Goal: Task Accomplishment & Management: Use online tool/utility

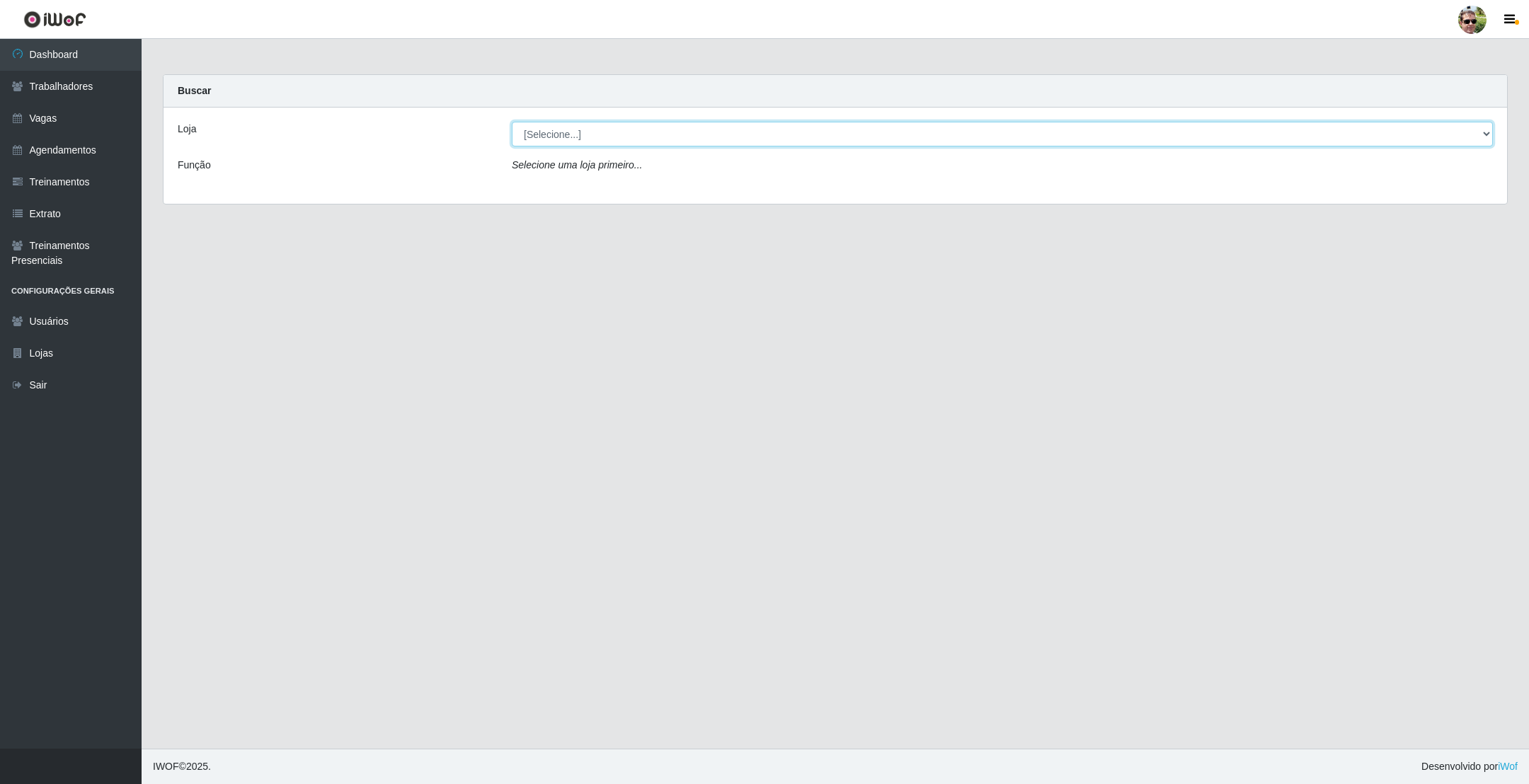
click at [661, 135] on select "[Selecione...] [PERSON_NAME] Supermercado - Gurinhém" at bounding box center [1002, 134] width 981 height 25
select select "176"
click at [512, 121] on select "[Selecione...] [PERSON_NAME] Supermercado - Gurinhém" at bounding box center [1002, 134] width 981 height 25
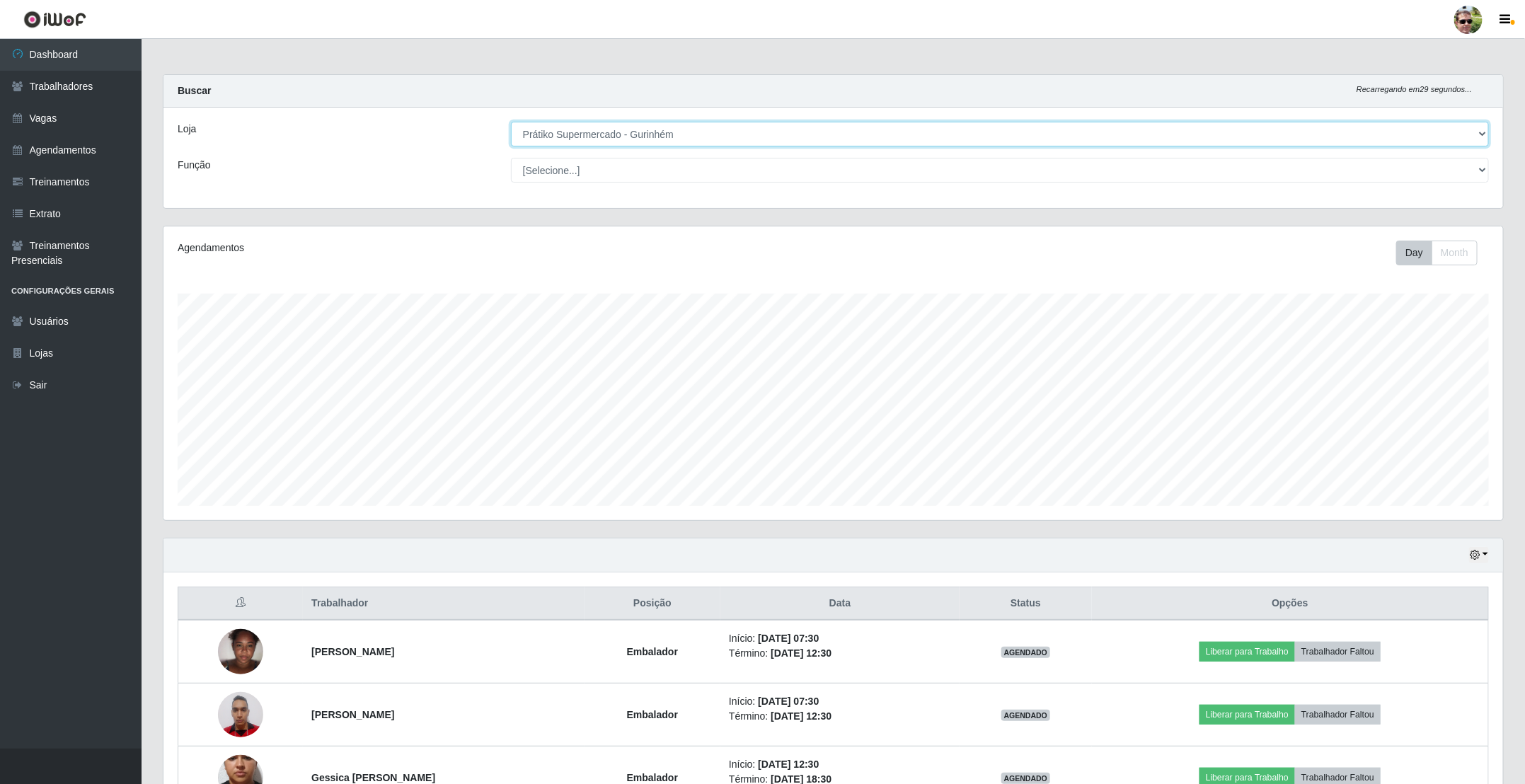
scroll to position [295, 1339]
click at [765, 60] on main "Carregando... Buscar Recarregando em 26 segundos... Loja [Selecione...] Prátiko…" at bounding box center [833, 471] width 1384 height 865
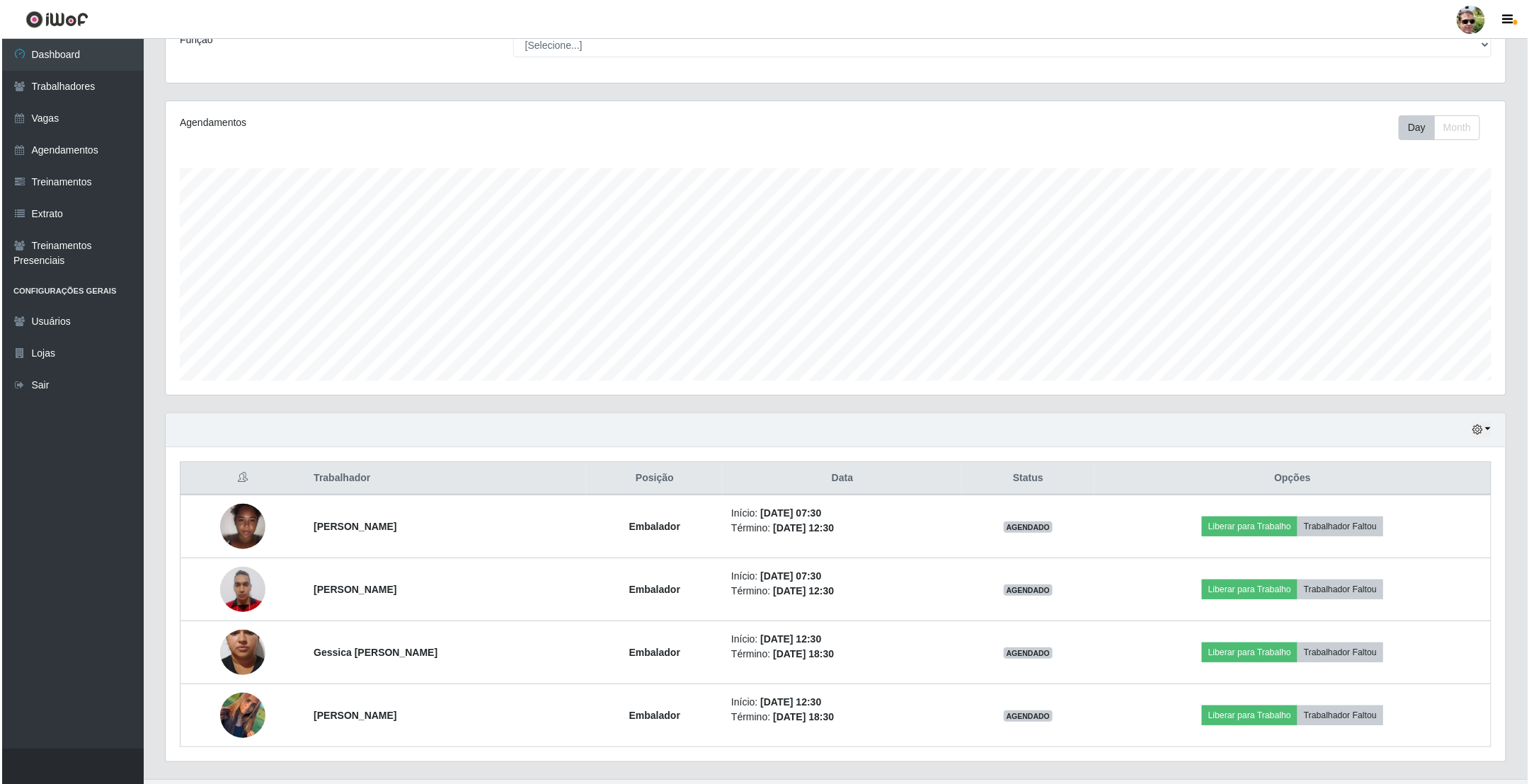
scroll to position [160, 0]
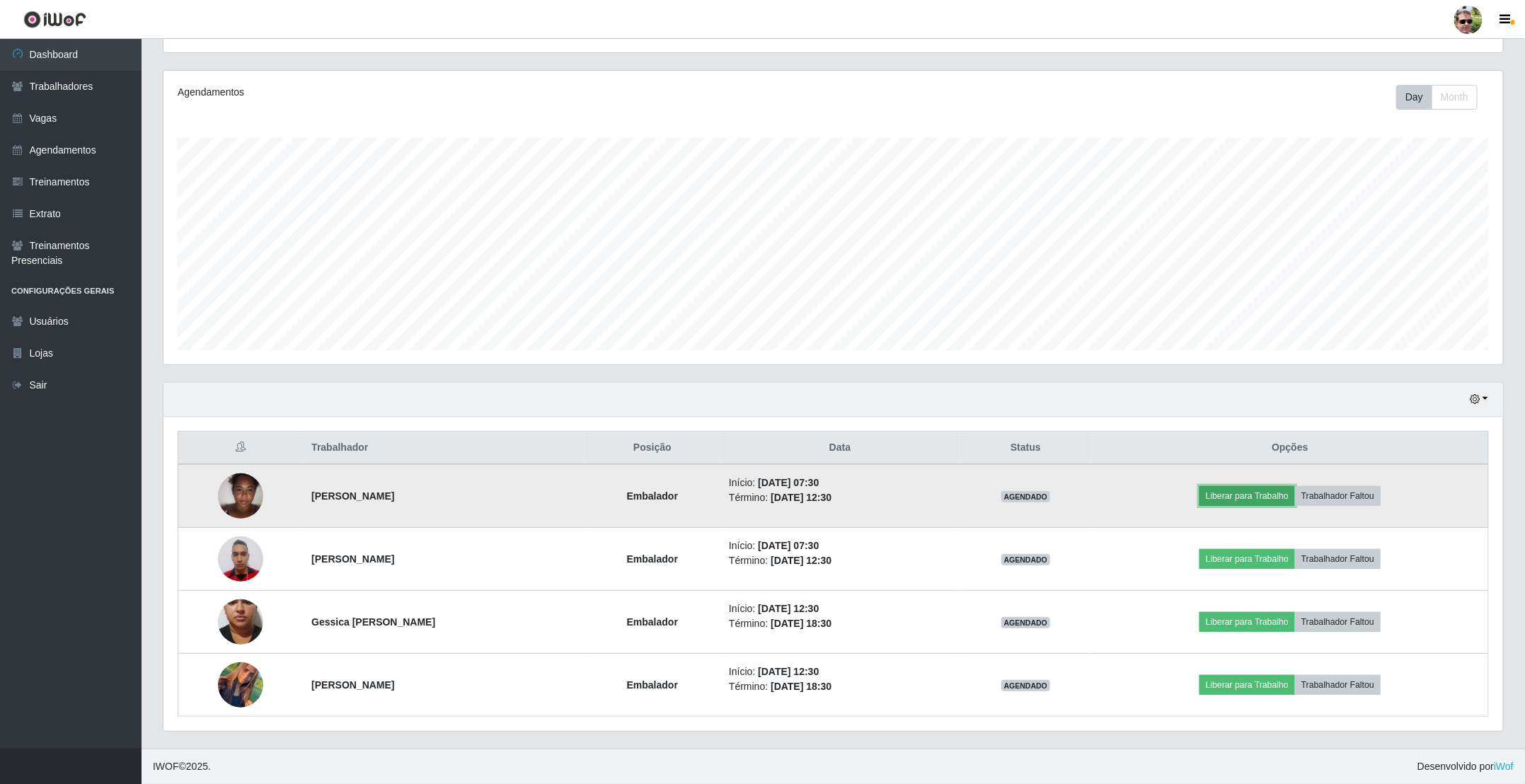
click at [1276, 486] on button "Liberar para Trabalho" at bounding box center [1247, 496] width 95 height 20
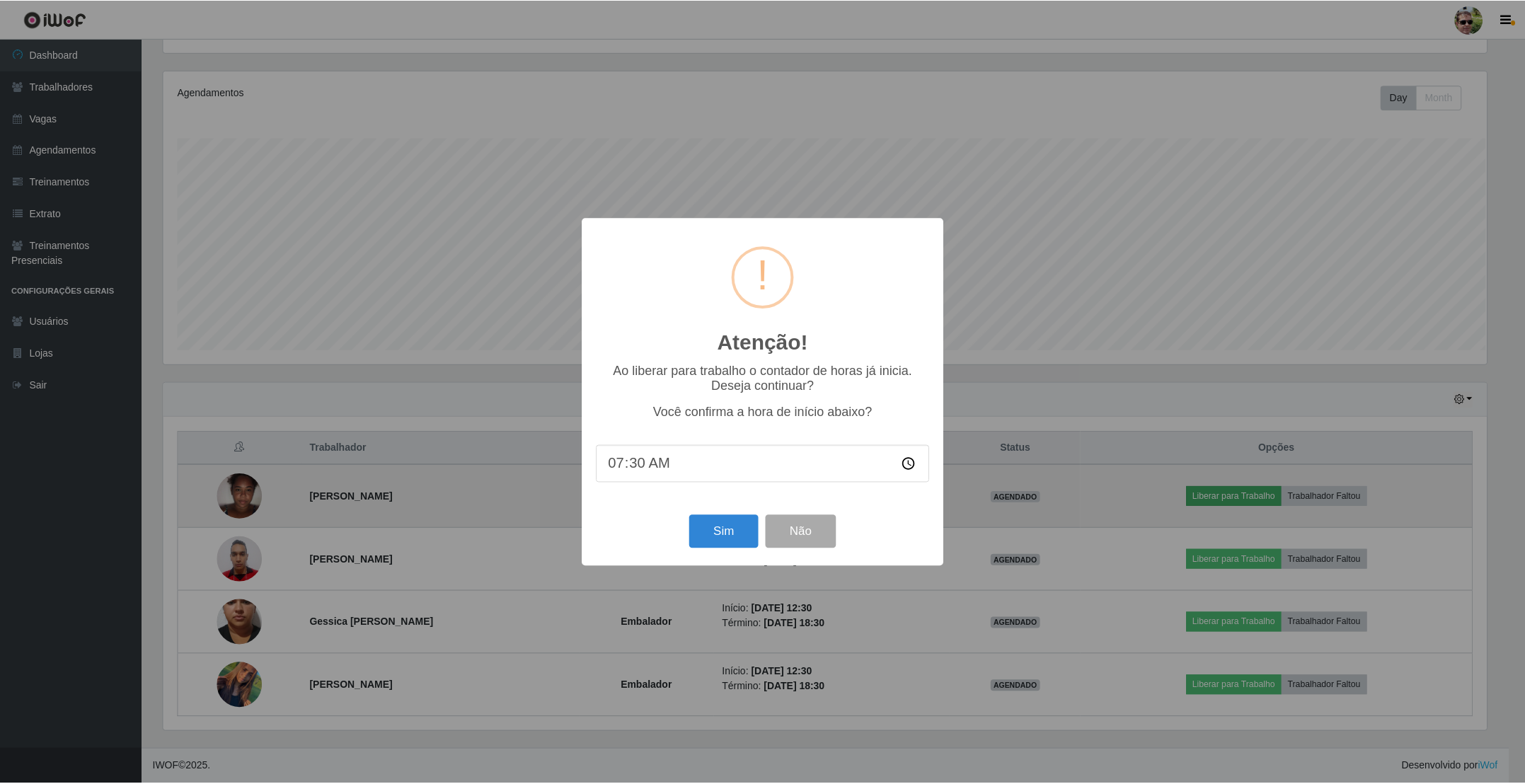
scroll to position [295, 1327]
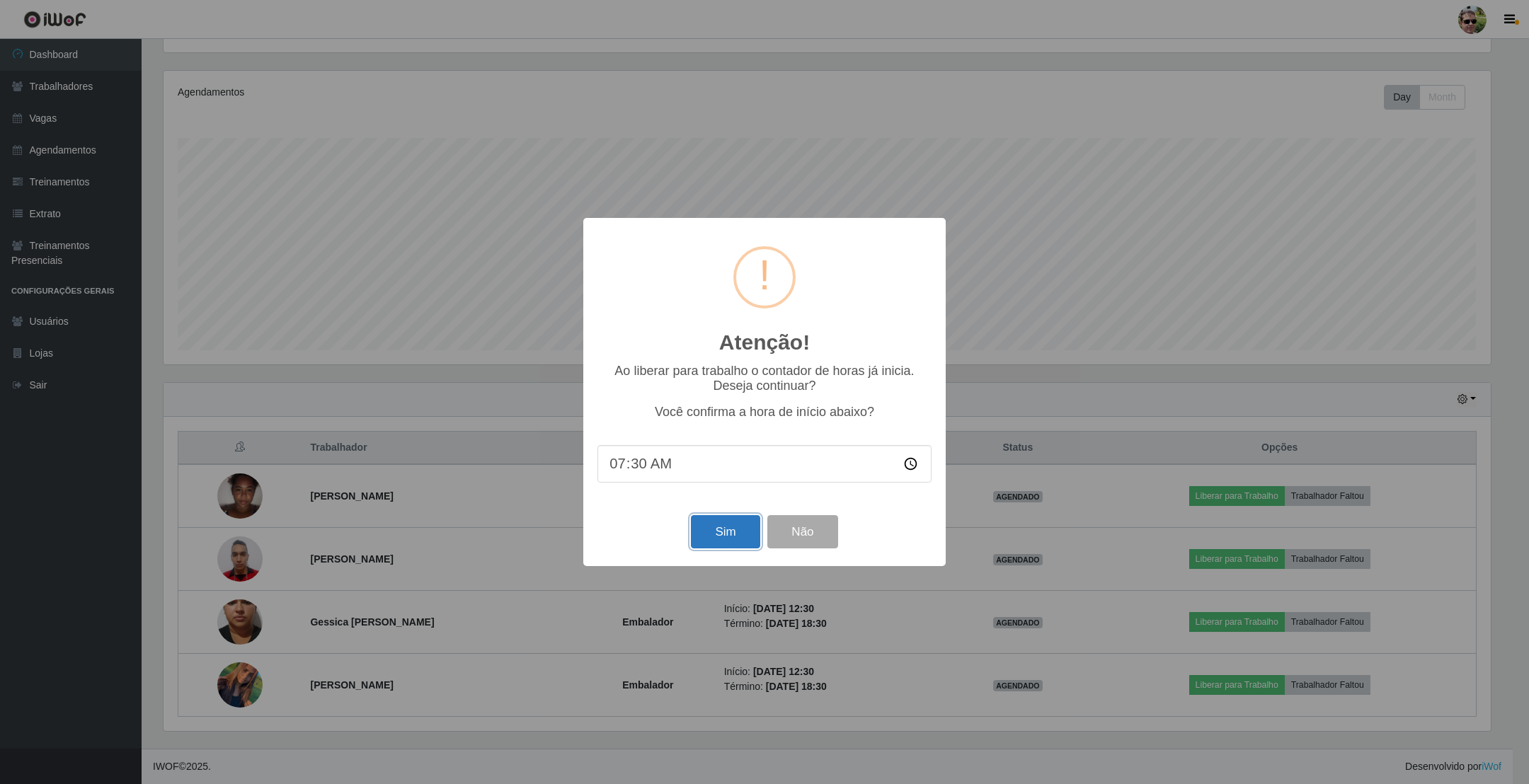
click at [719, 526] on button "Sim" at bounding box center [725, 531] width 69 height 34
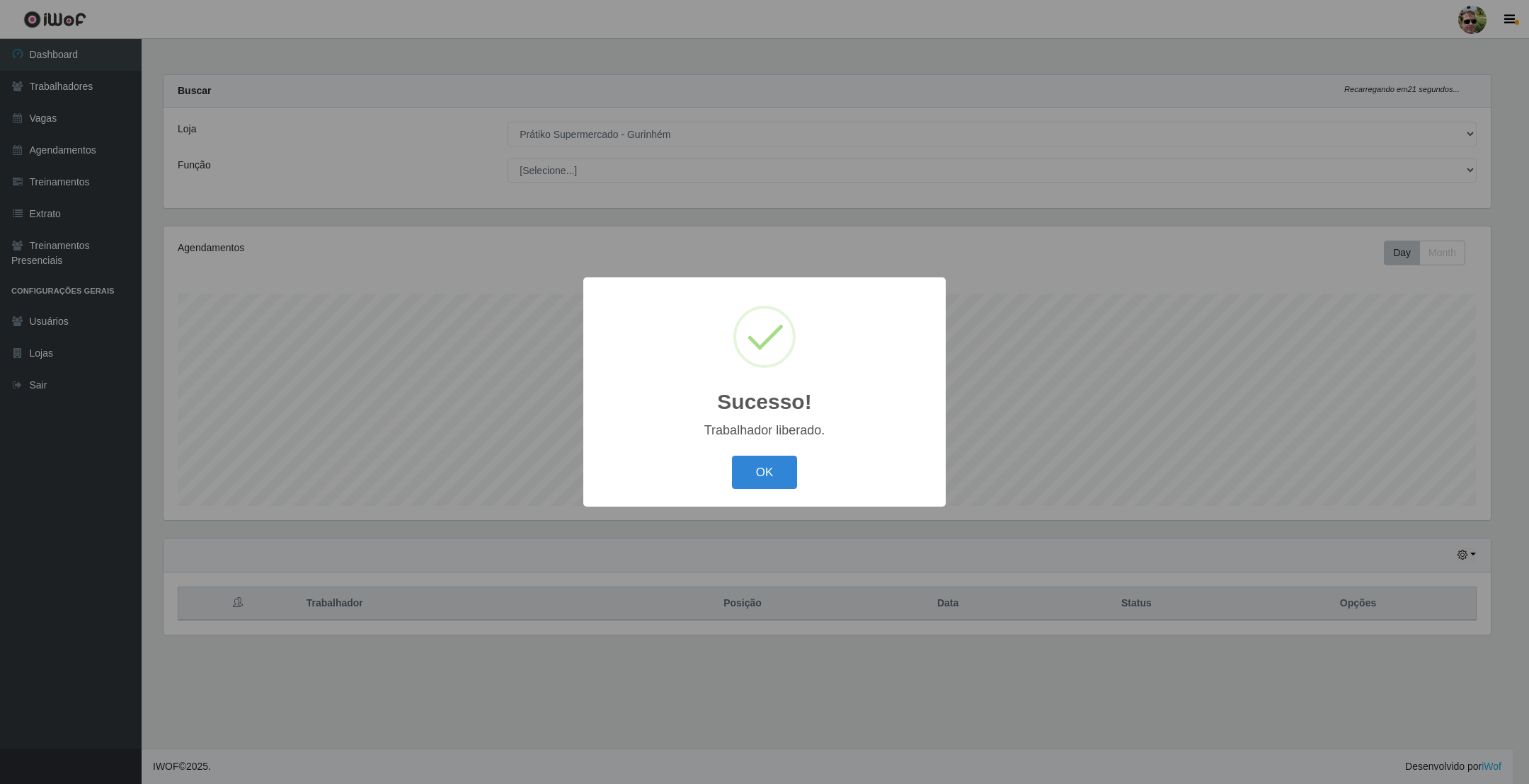
click at [732, 456] on button "OK" at bounding box center [764, 472] width 66 height 34
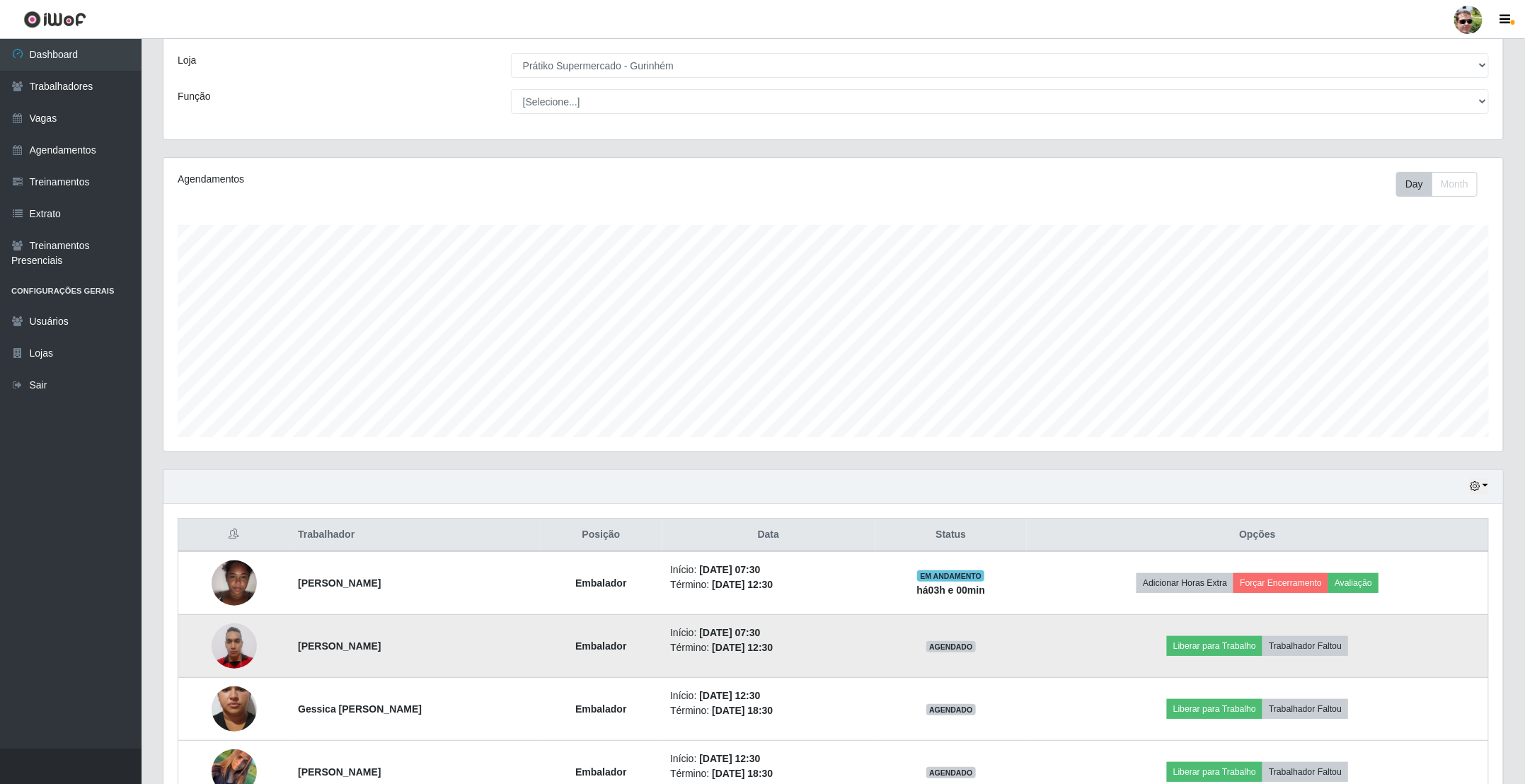
scroll to position [106, 0]
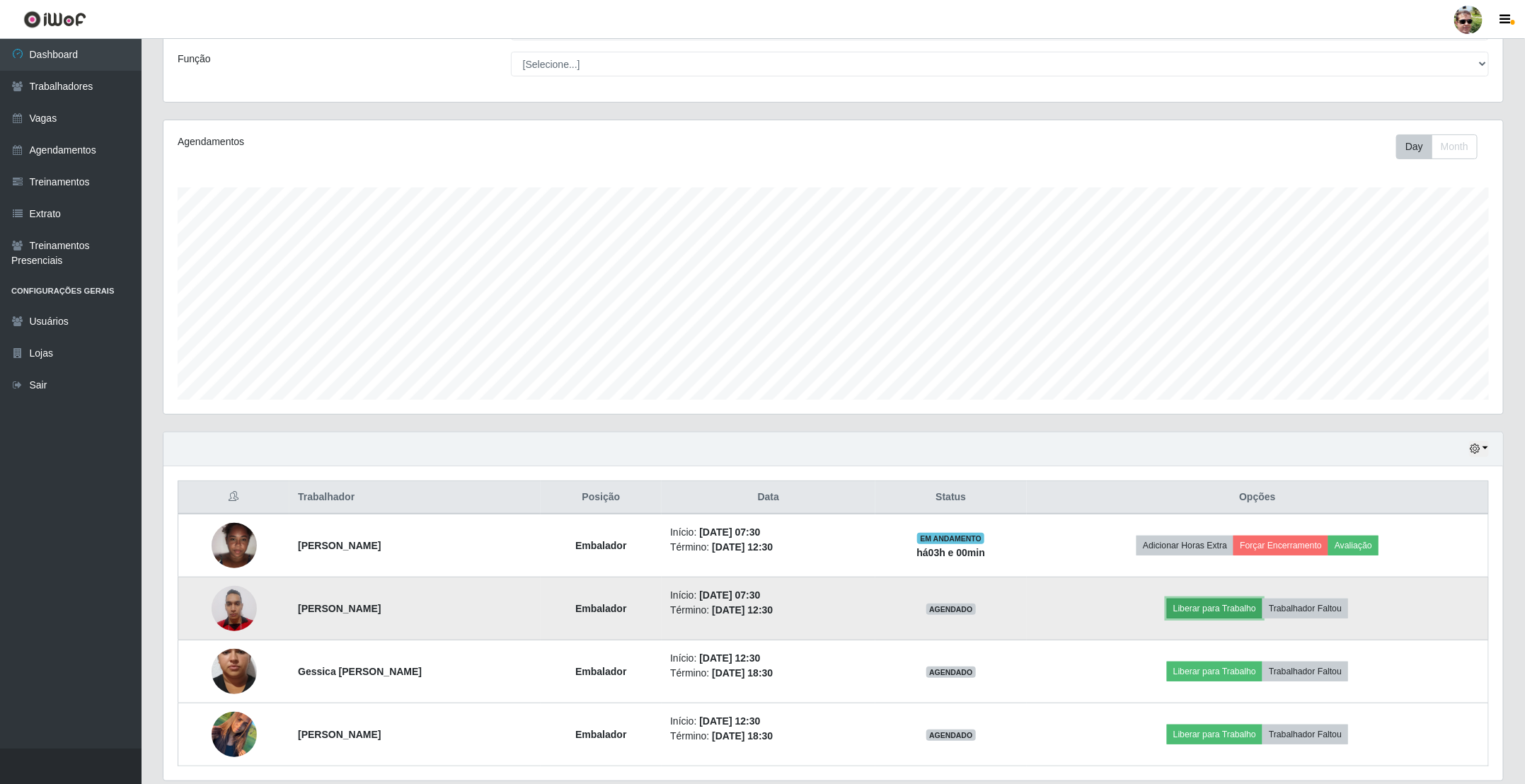
click at [1237, 606] on button "Liberar para Trabalho" at bounding box center [1215, 608] width 95 height 20
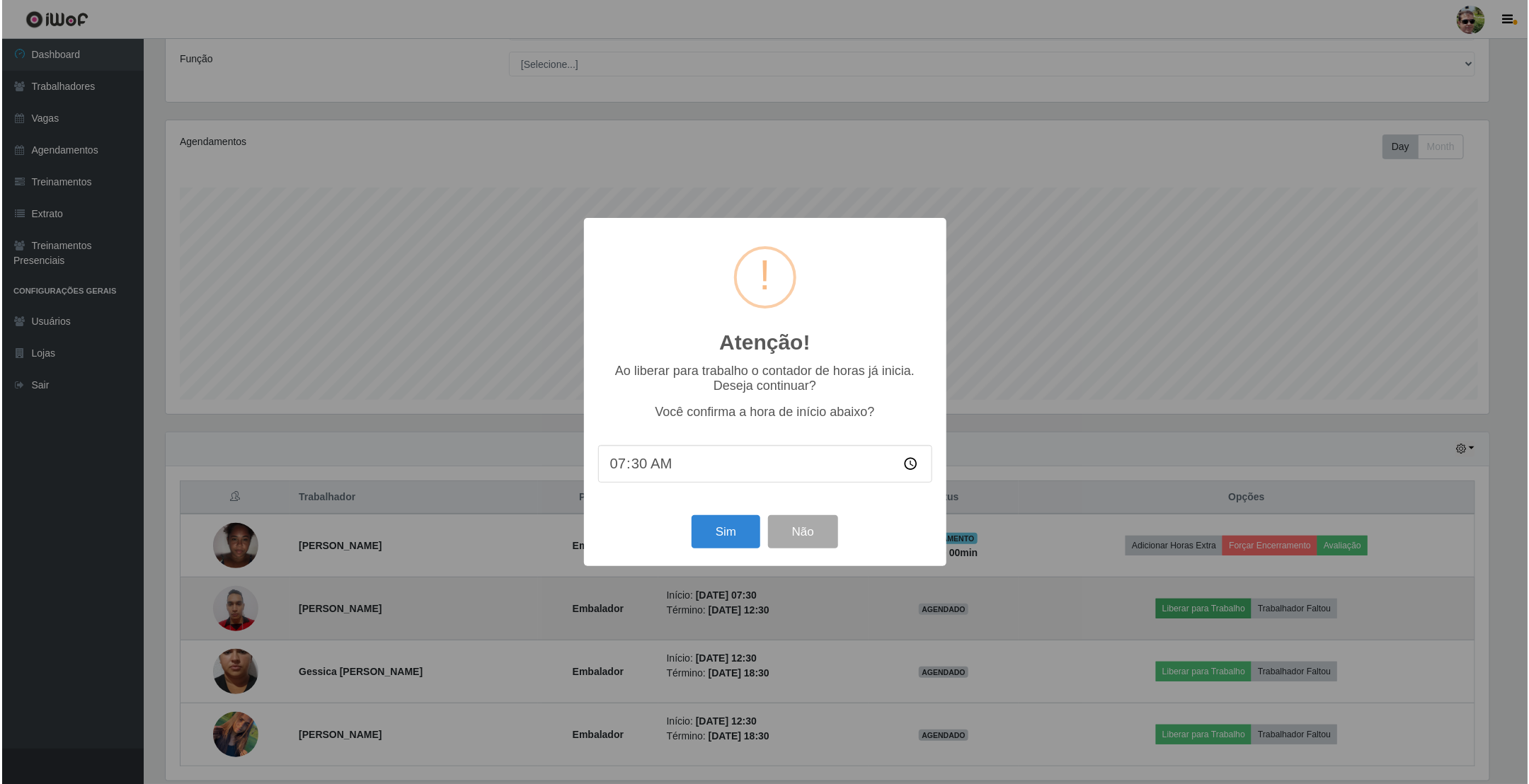
scroll to position [295, 1327]
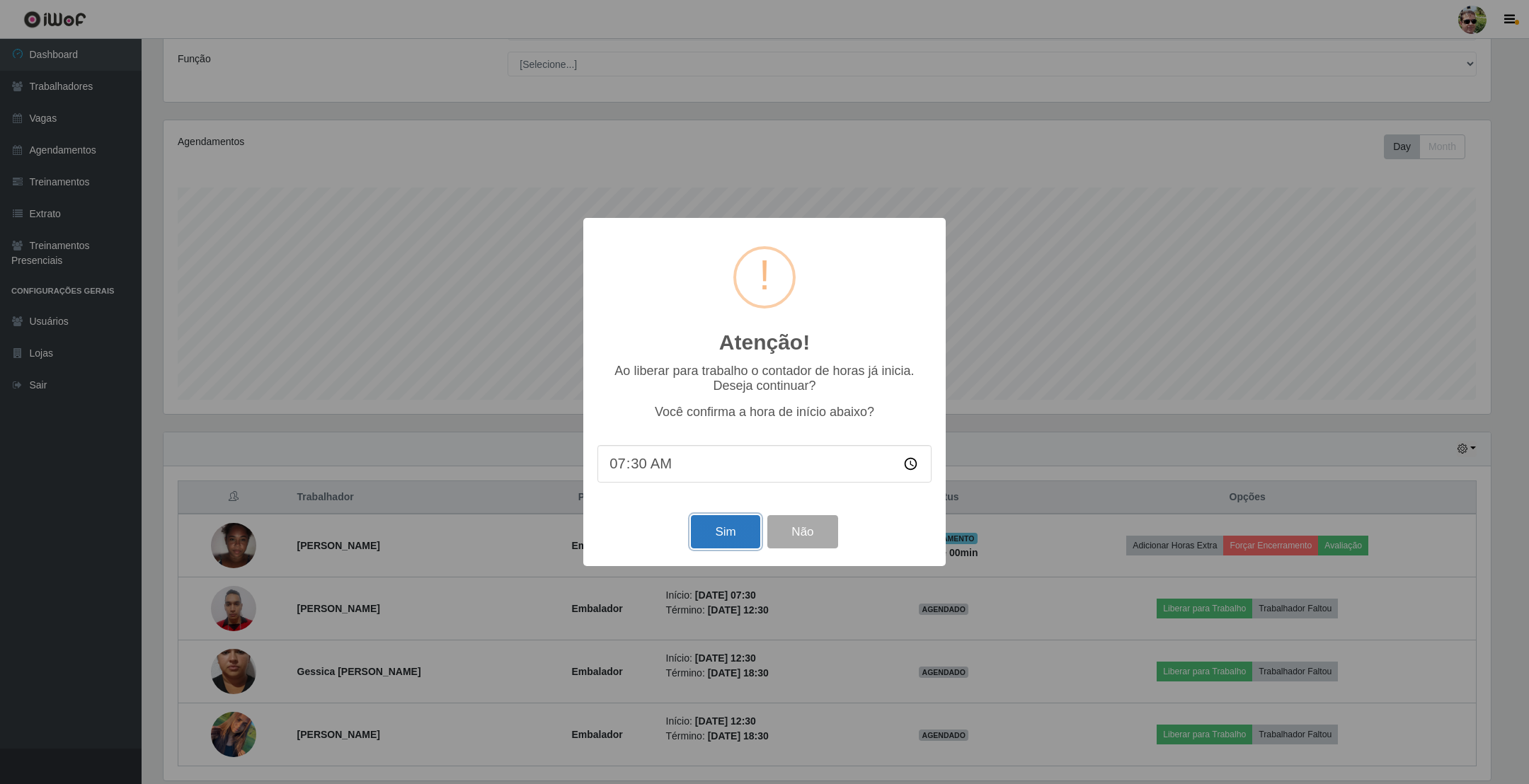
click at [711, 520] on button "Sim" at bounding box center [725, 531] width 69 height 34
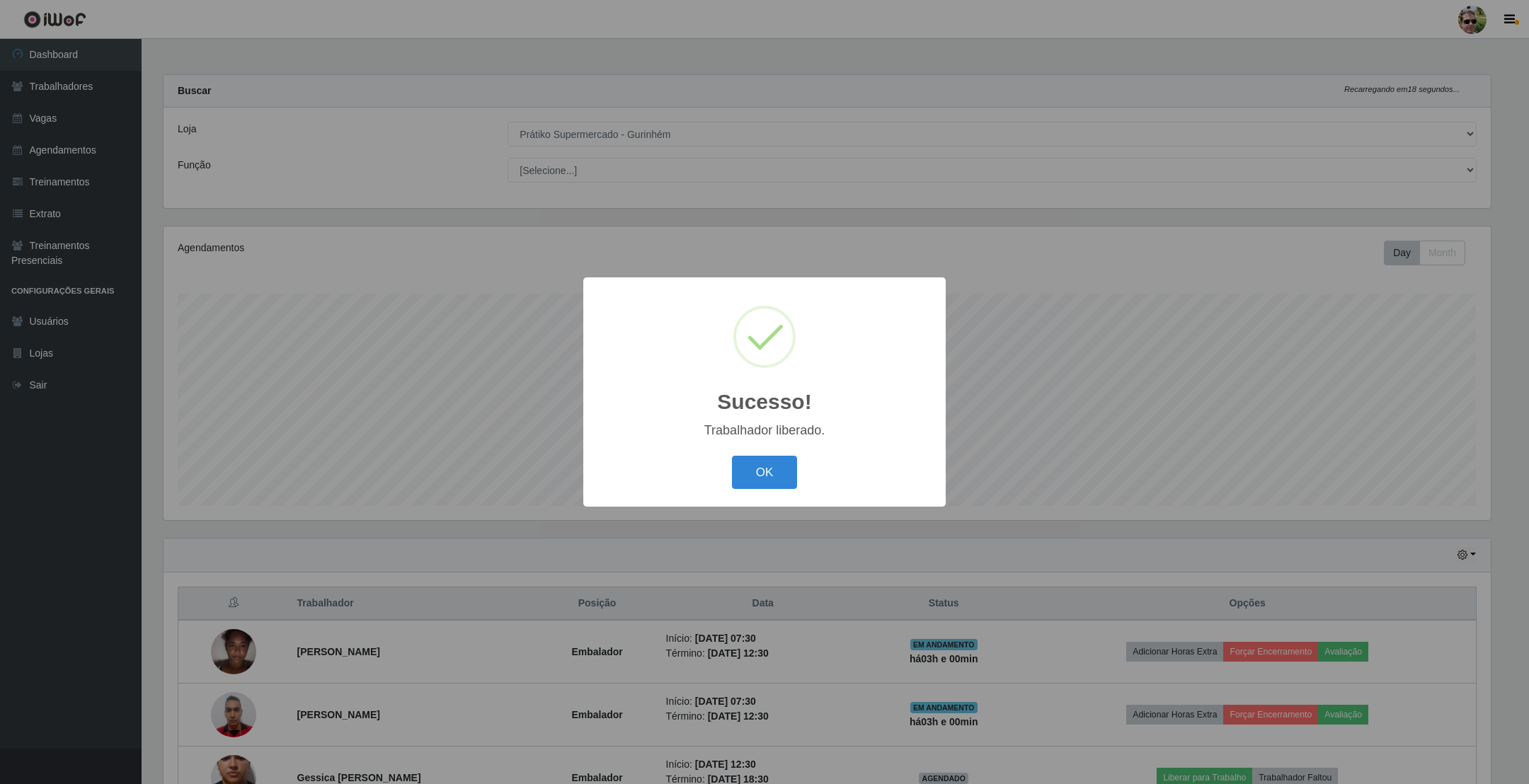
click at [732, 456] on button "OK" at bounding box center [764, 472] width 66 height 34
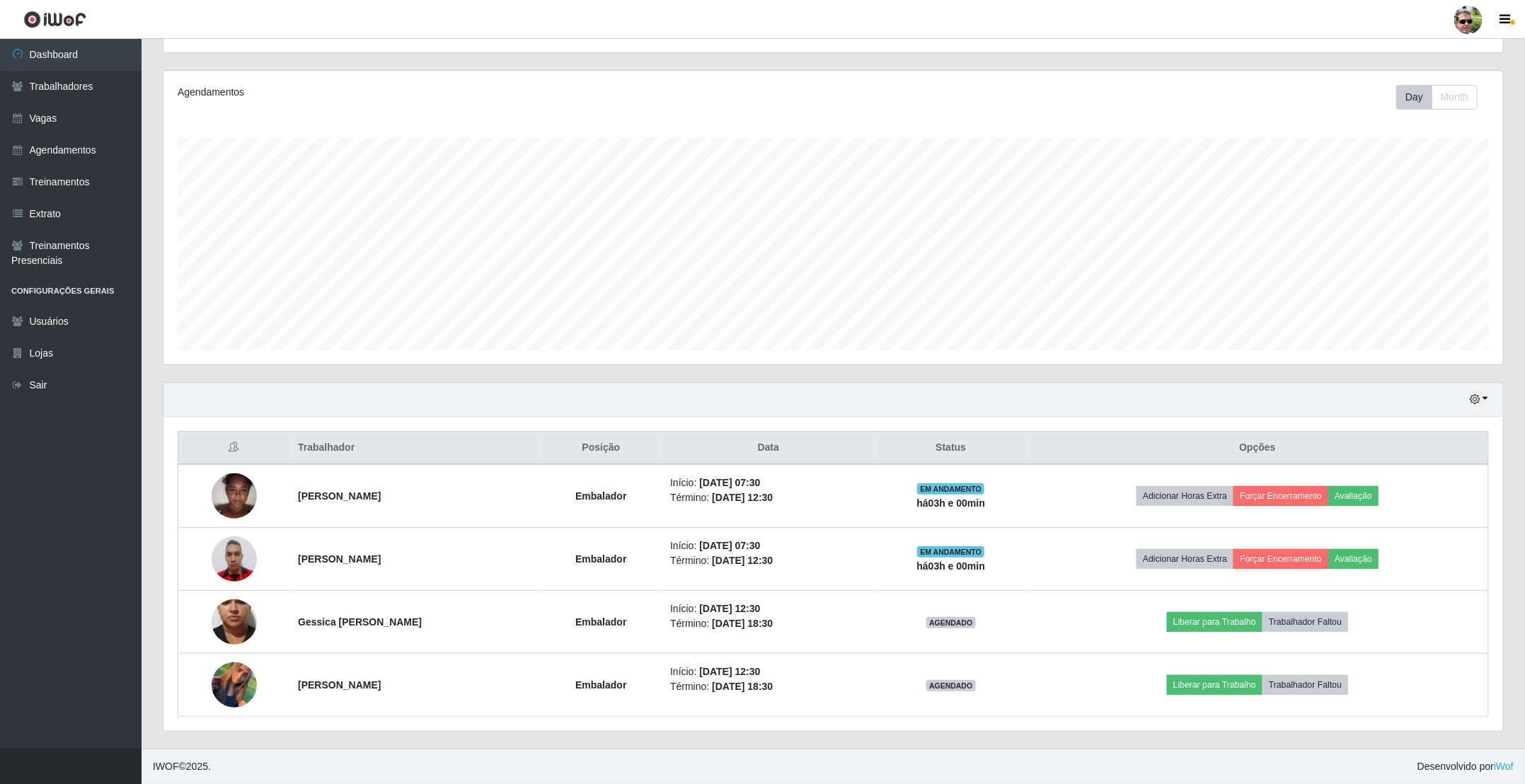
scroll to position [160, 0]
